Goal: Task Accomplishment & Management: Use online tool/utility

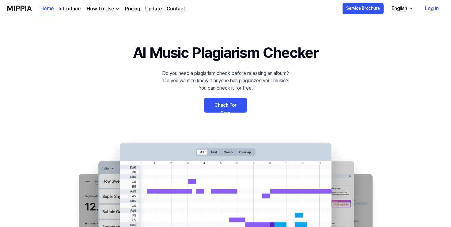
click at [225, 103] on link "Check For Free" at bounding box center [225, 105] width 43 height 15
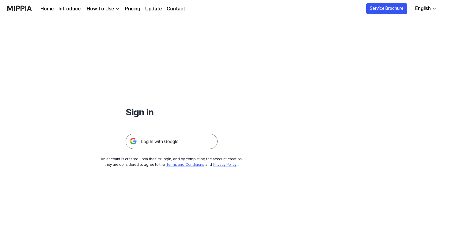
click at [172, 141] on img at bounding box center [172, 141] width 92 height 15
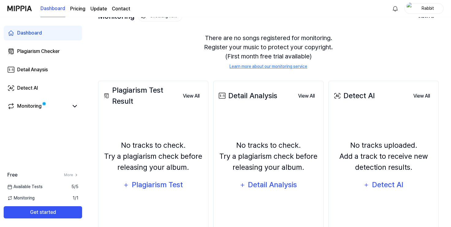
scroll to position [48, 0]
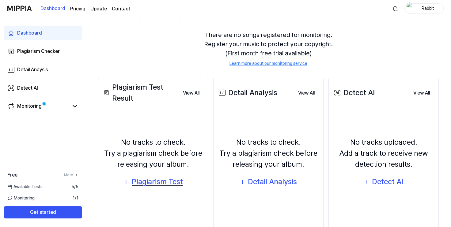
click at [162, 181] on div "Plagiarism Test" at bounding box center [157, 182] width 52 height 12
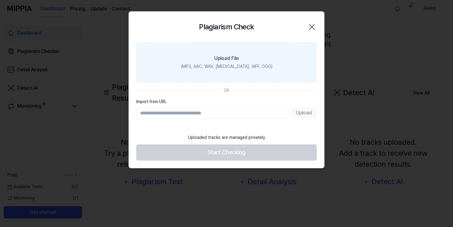
click at [235, 59] on div "Upload File" at bounding box center [226, 58] width 25 height 7
click at [0, 0] on input "Upload File (MP3, AAC, WAV, [MEDICAL_DATA], AIFF, OGG)" at bounding box center [0, 0] width 0 height 0
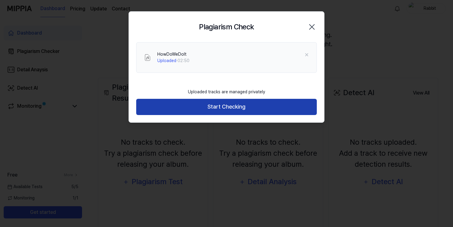
click at [240, 106] on button "Start Checking" at bounding box center [226, 107] width 181 height 16
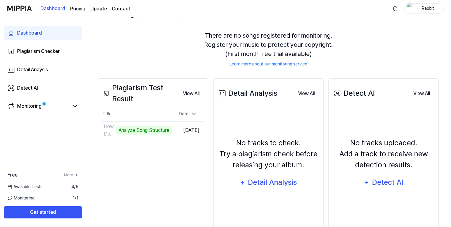
scroll to position [45, 0]
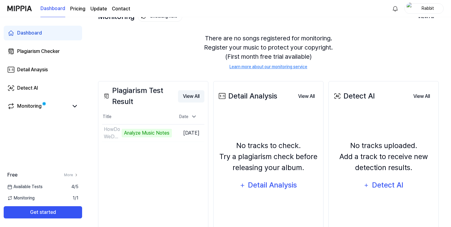
click at [197, 94] on button "View All" at bounding box center [191, 96] width 26 height 12
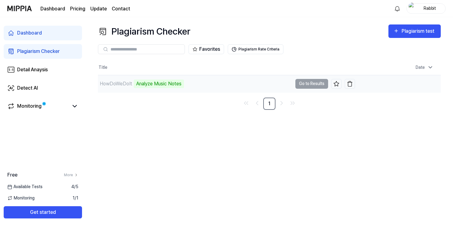
click at [313, 85] on td "HowDoWeDoIt Analyze Music Notes Go to Results" at bounding box center [226, 83] width 257 height 17
click at [268, 103] on link "1" at bounding box center [269, 104] width 12 height 12
click at [312, 85] on td "HowDoWeDoIt Analyze Music Notes Go to Results" at bounding box center [226, 83] width 257 height 17
click at [165, 83] on div "Analyze Music Notes" at bounding box center [159, 84] width 50 height 9
click at [125, 84] on div "HowDoWeDoIt" at bounding box center [116, 83] width 32 height 7
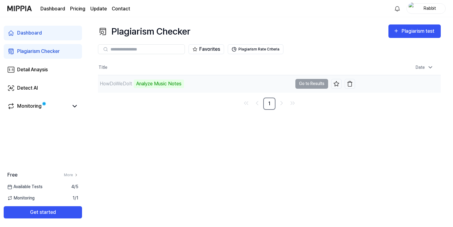
click at [310, 85] on td "HowDoWeDoIt Analyze Music Notes Go to Results" at bounding box center [226, 83] width 257 height 17
click at [59, 50] on div "Plagiarism Checker" at bounding box center [38, 51] width 43 height 7
click at [128, 83] on div "HowDoWeDoIt" at bounding box center [116, 83] width 32 height 7
click at [134, 82] on div "Analyze Music Notes" at bounding box center [159, 84] width 50 height 9
click at [316, 87] on td "HowDoWeDoIt Analyze Music Notes Go to Results" at bounding box center [226, 83] width 257 height 17
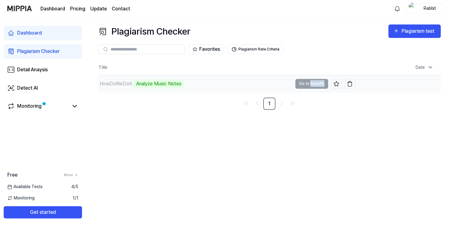
click at [316, 87] on td "HowDoWeDoIt Analyze Music Notes Go to Results" at bounding box center [226, 83] width 257 height 17
click at [316, 86] on td "HowDoWeDoIt Analyze Music Notes Go to Results" at bounding box center [226, 83] width 257 height 17
click at [314, 106] on nav "1" at bounding box center [269, 104] width 343 height 12
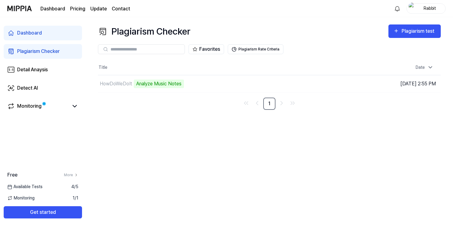
click at [192, 116] on div "Plagiarism Checker Plagiarism test Plagiarism Checker Detail Analysis Detect AI…" at bounding box center [270, 122] width 368 height 210
click at [155, 84] on div "Analyze Music Notes" at bounding box center [159, 84] width 50 height 9
click at [129, 82] on div "HowDoWeDoIt" at bounding box center [116, 83] width 32 height 7
click at [144, 84] on div "Analyze Music Notes" at bounding box center [159, 84] width 50 height 9
click at [272, 104] on link "1" at bounding box center [269, 104] width 12 height 12
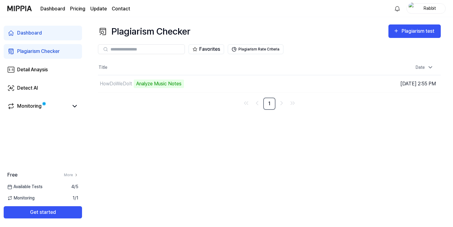
click at [55, 54] on div "Plagiarism Checker" at bounding box center [38, 51] width 43 height 7
click at [151, 46] on div at bounding box center [141, 49] width 87 height 10
click at [150, 48] on input "text" at bounding box center [146, 50] width 70 height 6
click at [423, 31] on div "Plagiarism test" at bounding box center [419, 31] width 34 height 8
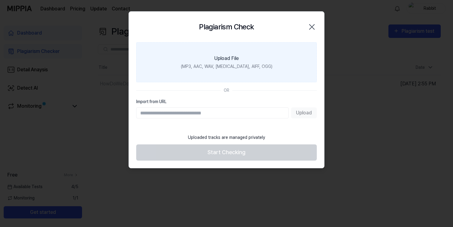
click at [218, 66] on div "(MP3, AAC, WAV, [MEDICAL_DATA], AIFF, OGG)" at bounding box center [227, 66] width 92 height 6
click at [0, 0] on input "Upload File (MP3, AAC, WAV, [MEDICAL_DATA], AIFF, OGG)" at bounding box center [0, 0] width 0 height 0
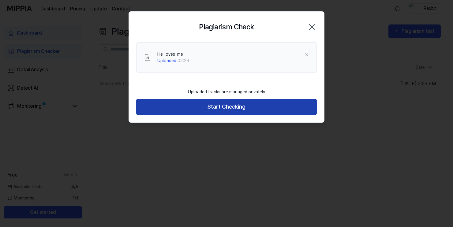
click at [226, 106] on button "Start Checking" at bounding box center [226, 107] width 181 height 16
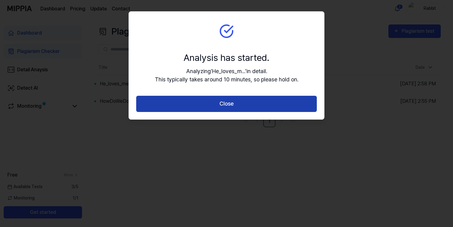
click at [225, 106] on button "Close" at bounding box center [226, 104] width 181 height 16
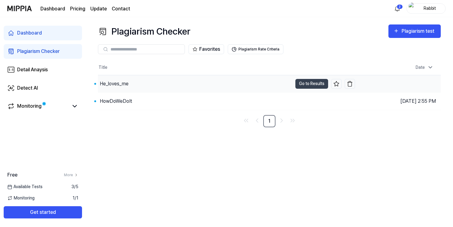
click at [122, 84] on div "He_loves_me" at bounding box center [114, 83] width 29 height 7
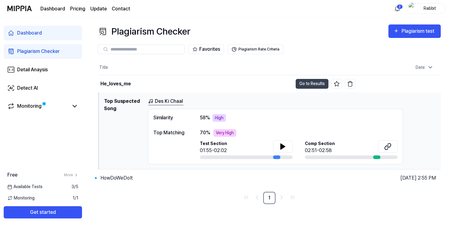
click at [175, 102] on link "Des Ki Chaal" at bounding box center [165, 102] width 35 height 8
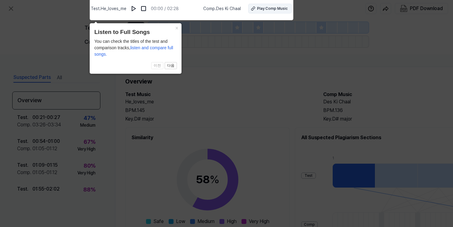
click at [256, 9] on button "Play Comp Music" at bounding box center [270, 9] width 44 height 10
click at [134, 7] on img at bounding box center [134, 9] width 6 height 6
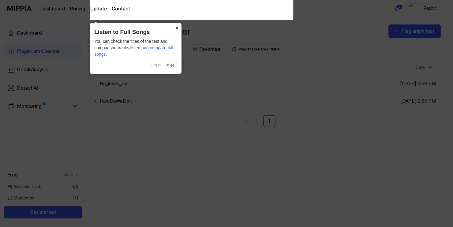
click at [178, 28] on button "×" at bounding box center [177, 27] width 10 height 9
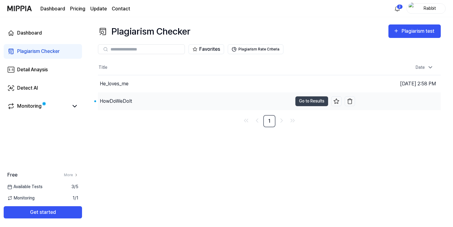
click at [111, 101] on div "HowDoWeDoIt" at bounding box center [116, 101] width 32 height 7
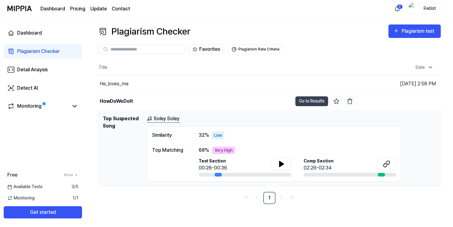
click at [176, 119] on link "Soley Soley" at bounding box center [163, 119] width 33 height 8
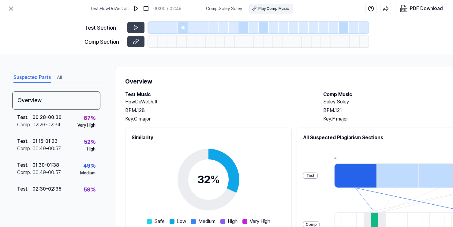
click at [265, 9] on div "Play Comp Music" at bounding box center [274, 9] width 31 height 6
